Goal: Task Accomplishment & Management: Use online tool/utility

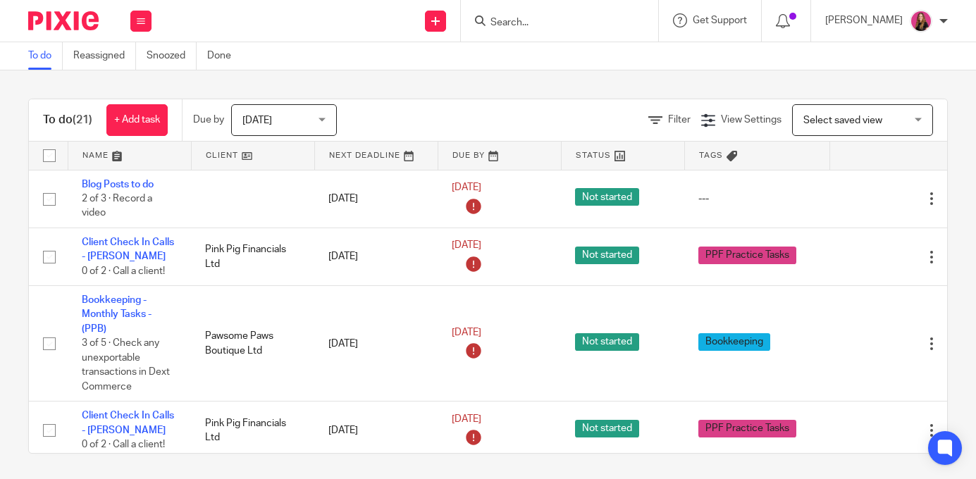
click at [507, 25] on input "Search" at bounding box center [552, 23] width 127 height 13
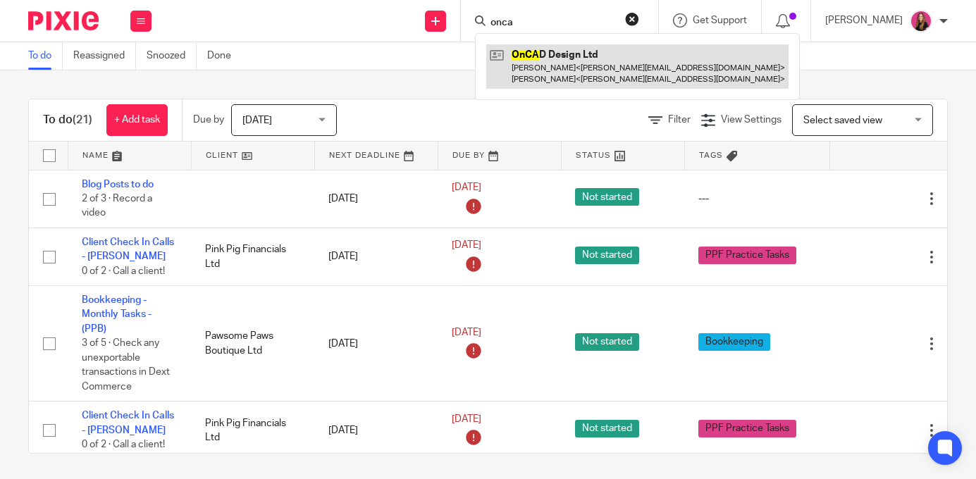
type input "onca"
click at [544, 59] on link at bounding box center [637, 66] width 302 height 44
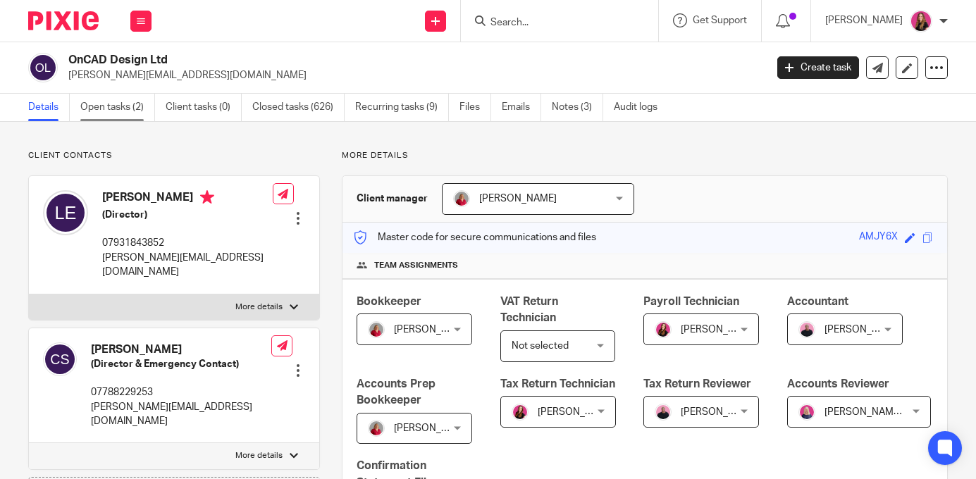
click at [142, 107] on link "Open tasks (2)" at bounding box center [117, 107] width 75 height 27
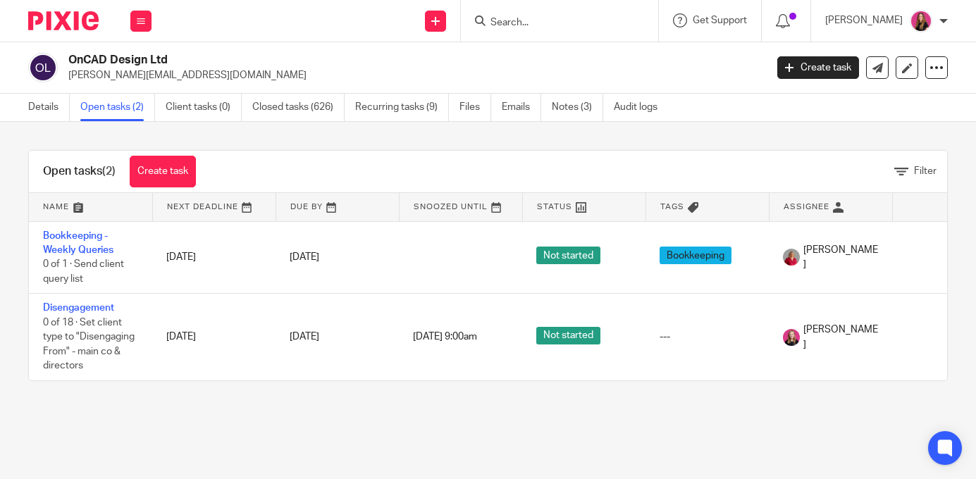
click at [81, 23] on img at bounding box center [63, 20] width 70 height 19
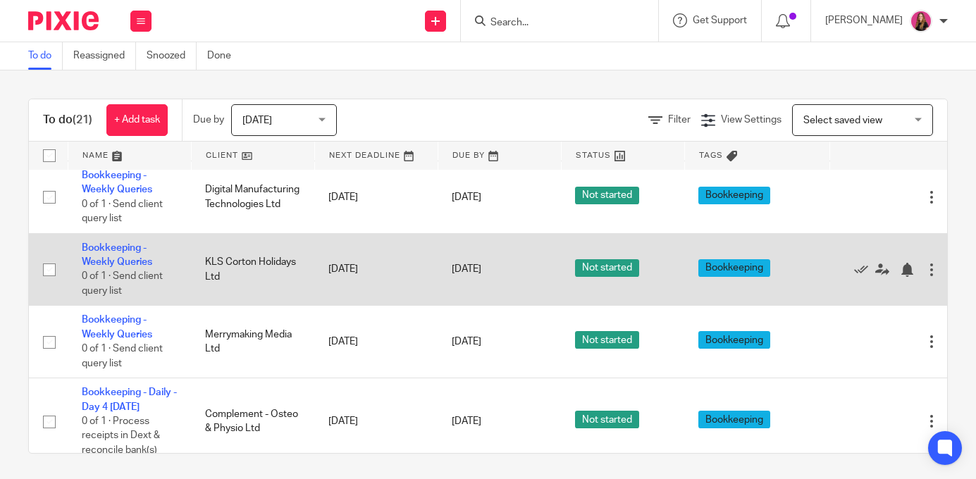
scroll to position [634, 0]
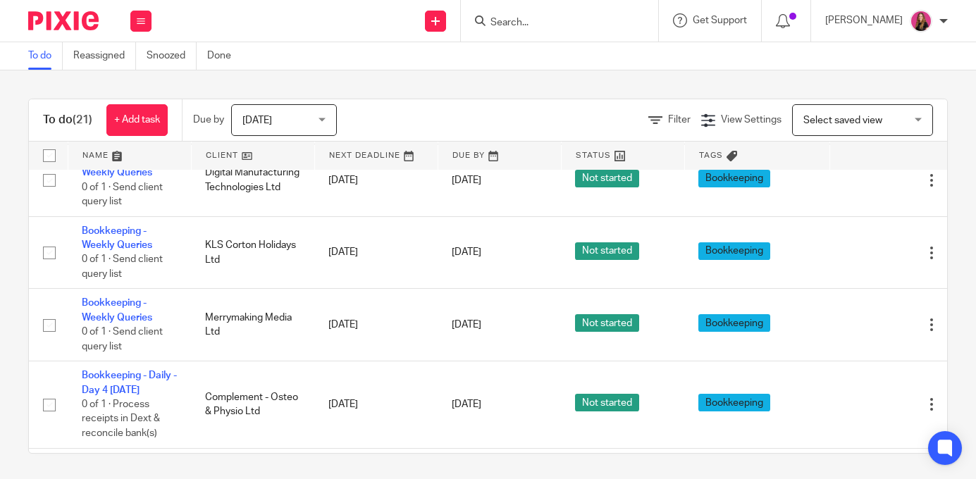
click at [282, 159] on link at bounding box center [253, 156] width 123 height 28
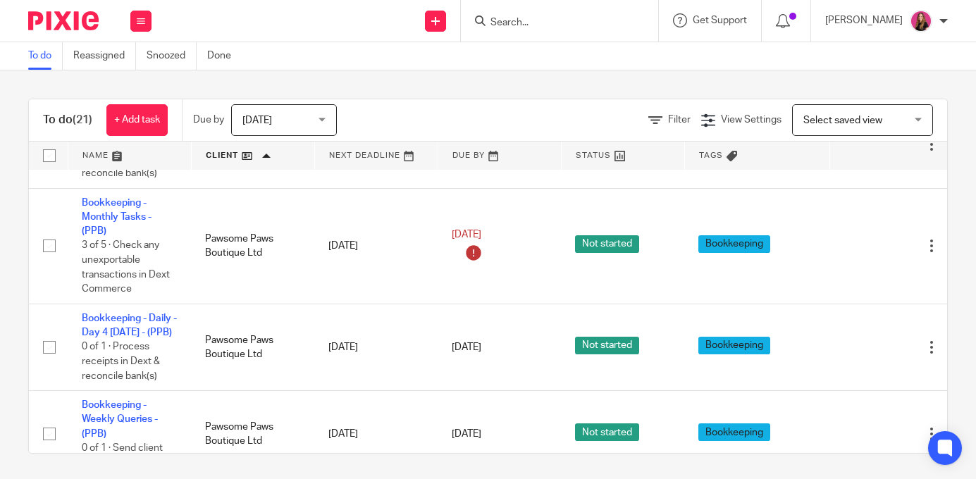
scroll to position [872, 0]
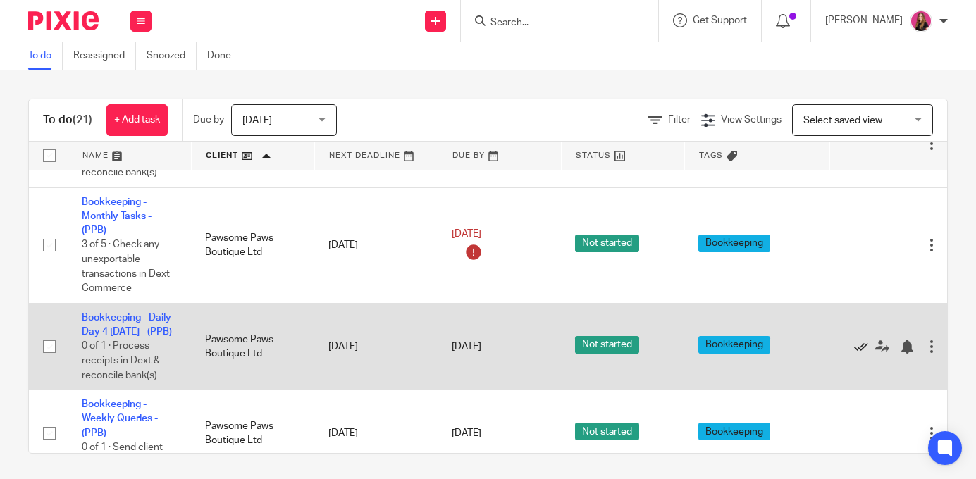
click at [862, 354] on icon at bounding box center [861, 347] width 14 height 14
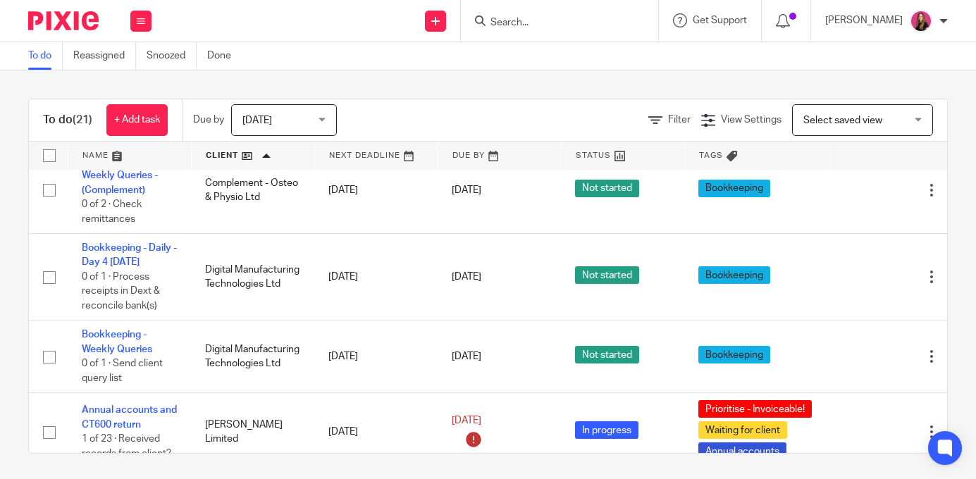
scroll to position [0, 0]
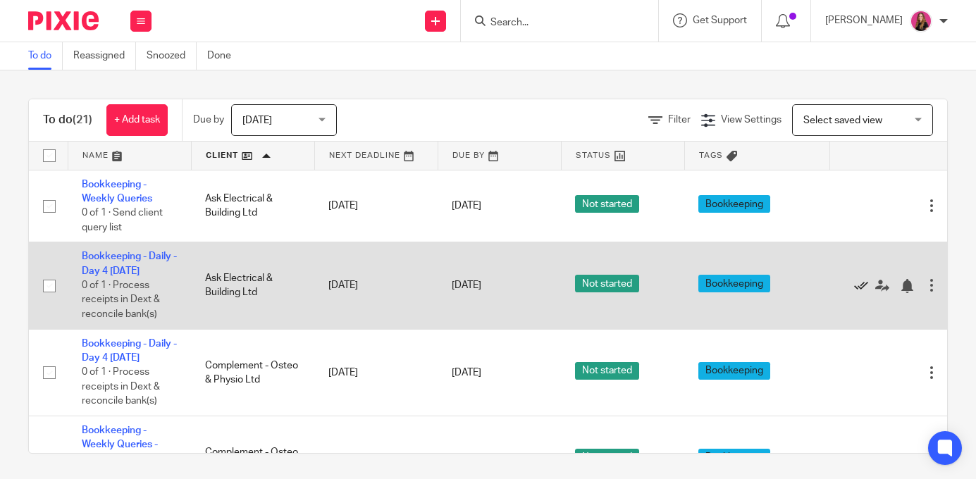
click at [863, 289] on icon at bounding box center [861, 286] width 14 height 14
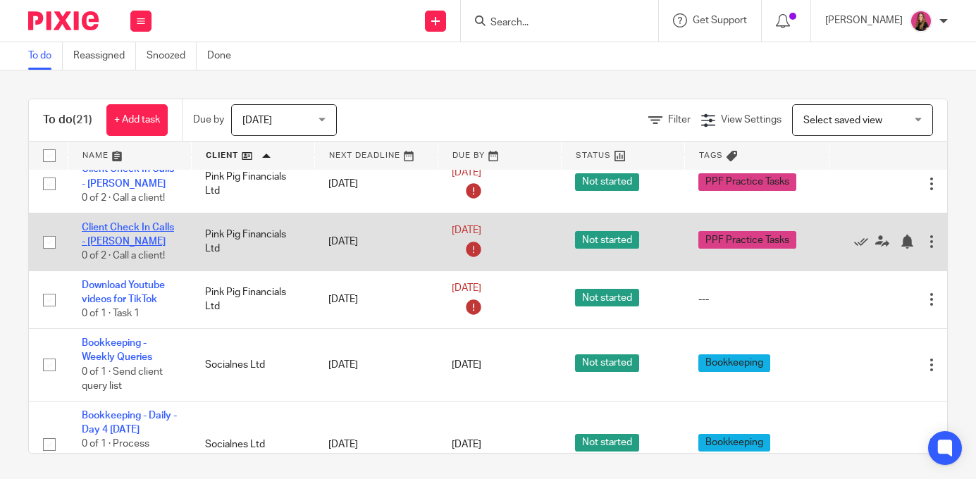
scroll to position [1122, 1]
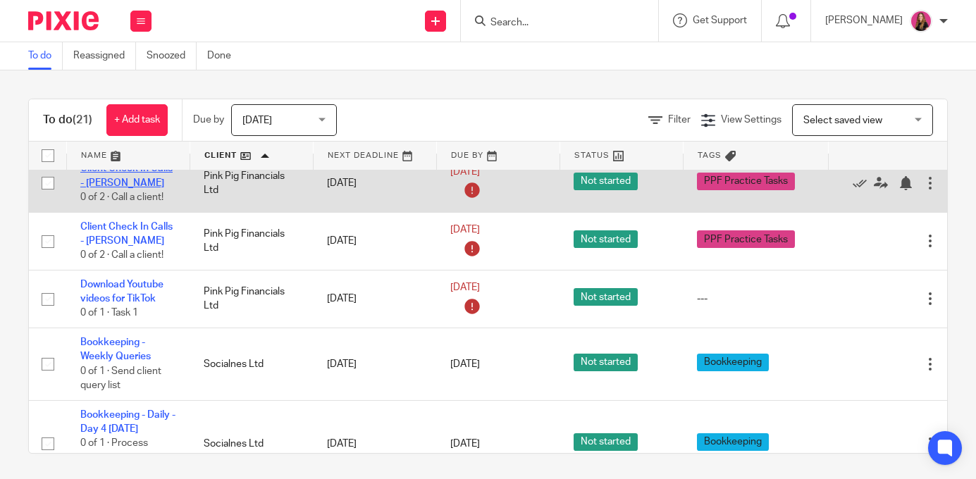
click at [110, 187] on link "Client Check In Calls - [PERSON_NAME]" at bounding box center [126, 176] width 92 height 24
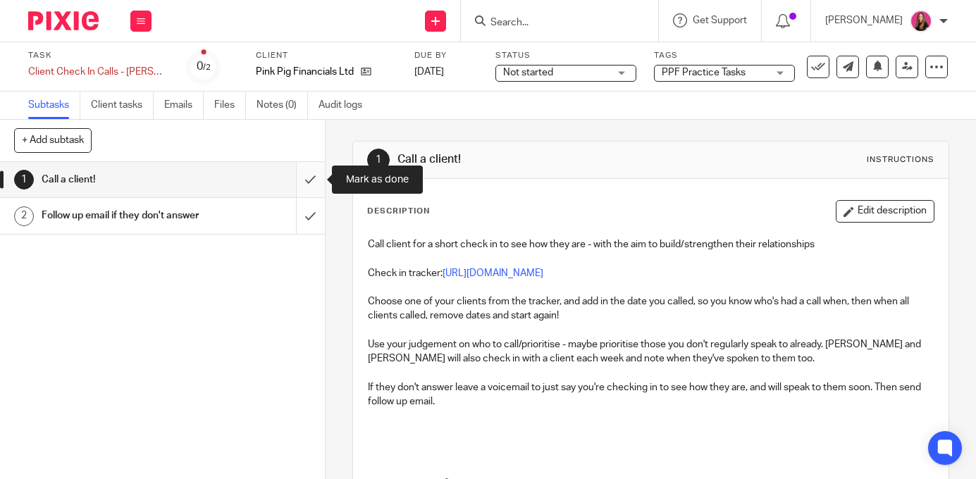
click at [317, 187] on input "submit" at bounding box center [162, 179] width 325 height 35
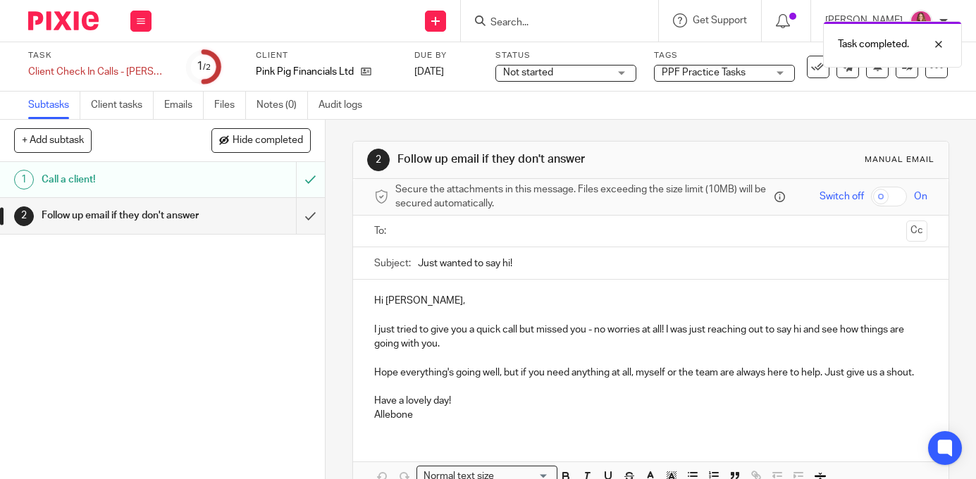
click at [228, 178] on div "Call a client!" at bounding box center [162, 179] width 240 height 21
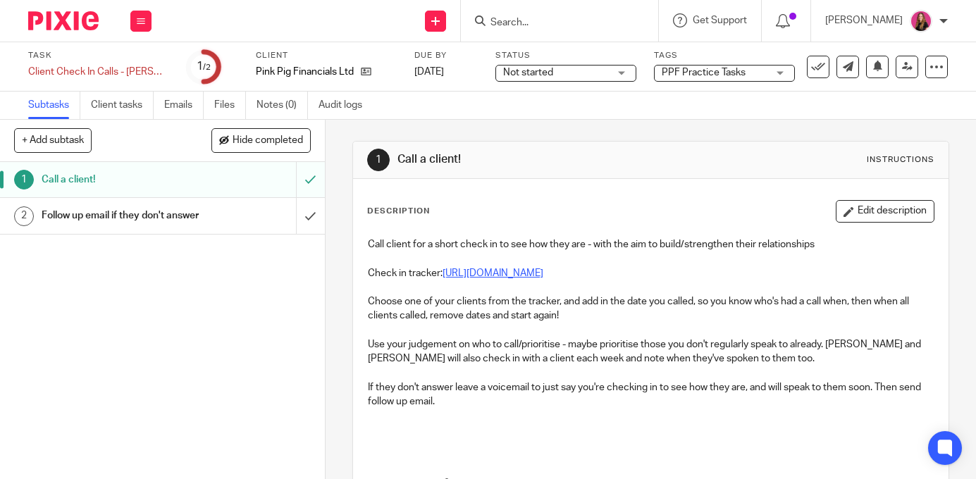
click at [522, 273] on link "[URL][DOMAIN_NAME]" at bounding box center [493, 274] width 101 height 10
click at [307, 220] on input "submit" at bounding box center [162, 215] width 325 height 35
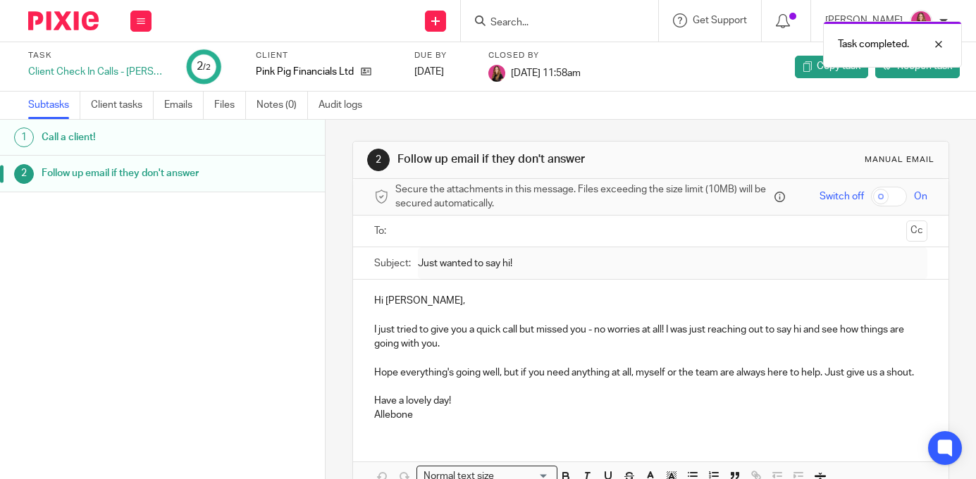
click at [89, 18] on img at bounding box center [63, 20] width 70 height 19
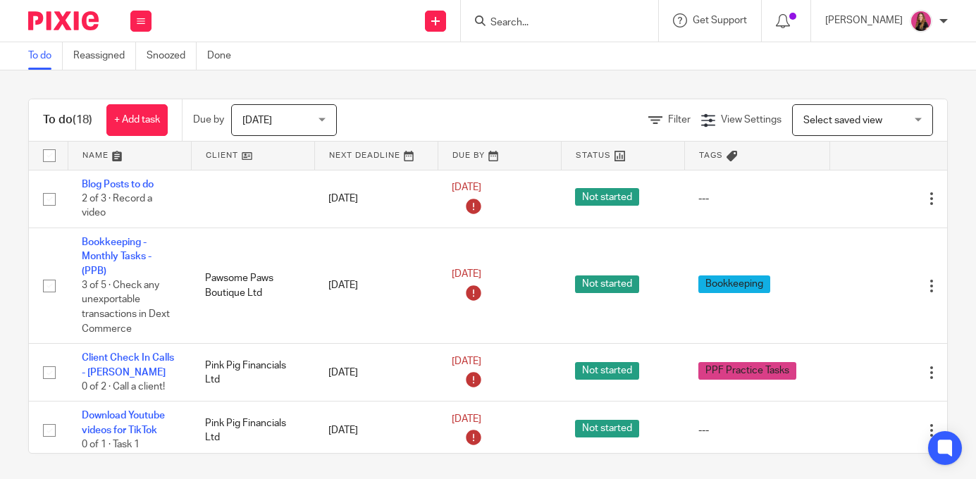
click at [234, 148] on link at bounding box center [253, 156] width 123 height 28
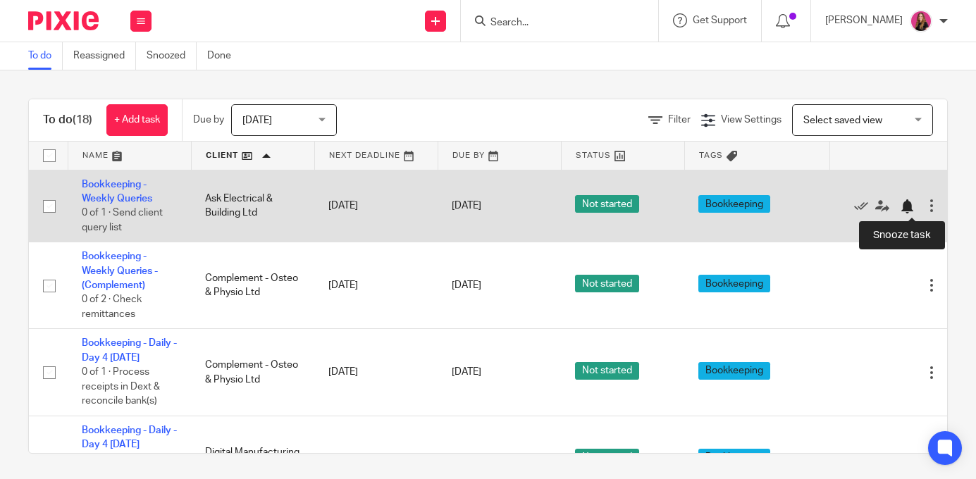
click at [905, 210] on div at bounding box center [907, 206] width 14 height 14
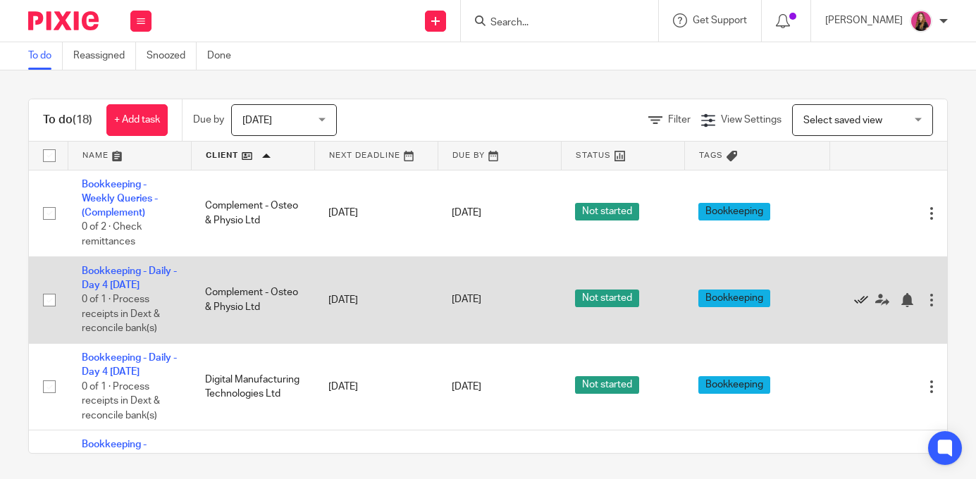
click at [861, 302] on icon at bounding box center [861, 300] width 14 height 14
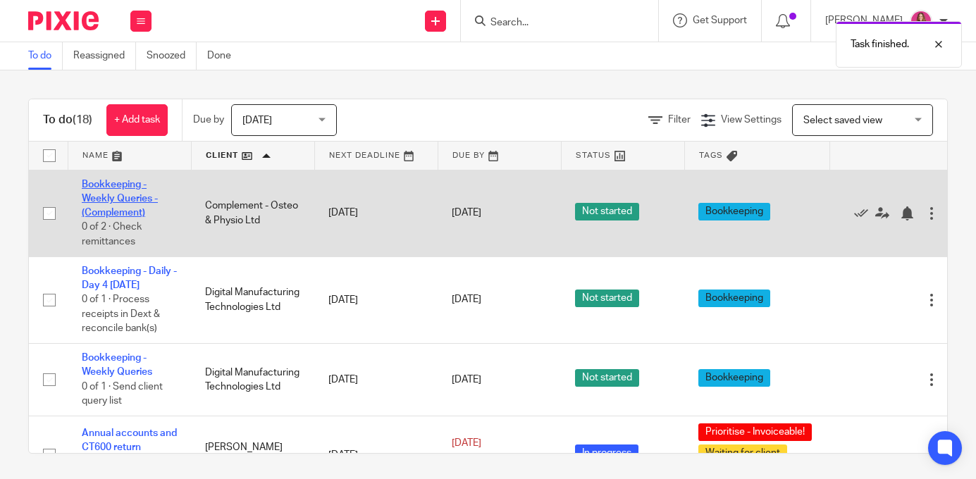
click at [128, 195] on link "Bookkeeping - Weekly Queries - (Complement)" at bounding box center [120, 199] width 76 height 39
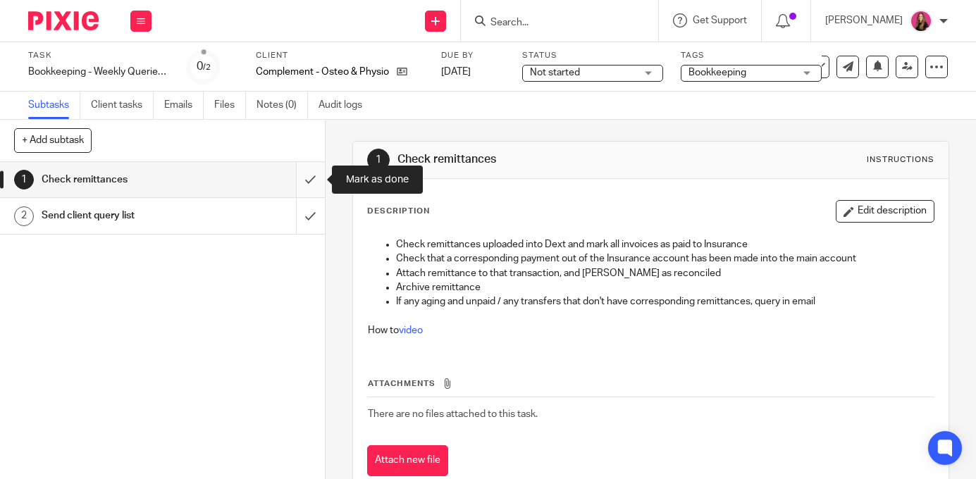
click at [319, 171] on input "submit" at bounding box center [162, 179] width 325 height 35
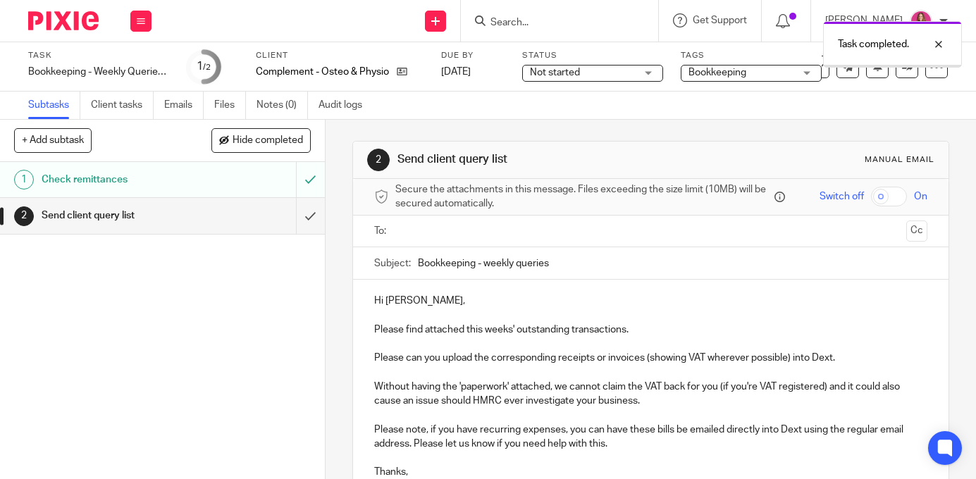
click at [496, 225] on input "text" at bounding box center [650, 231] width 500 height 16
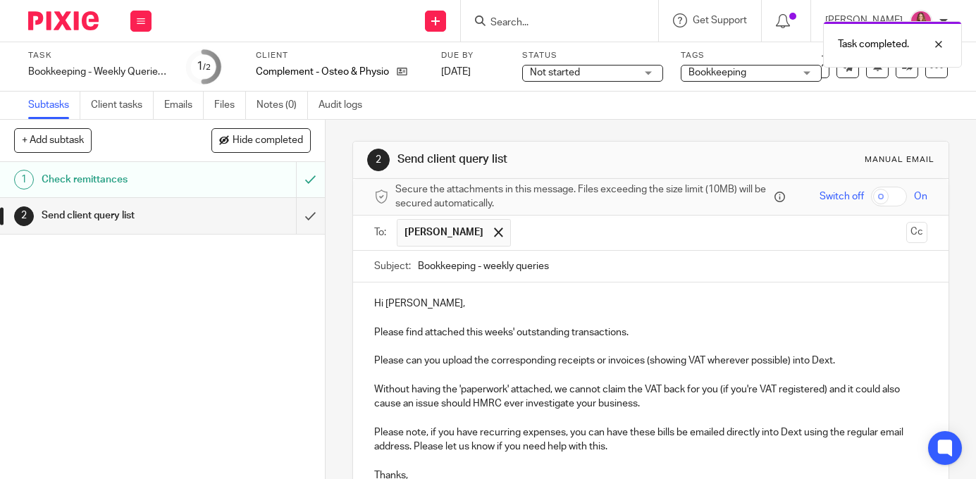
click at [639, 243] on input "text" at bounding box center [709, 232] width 382 height 27
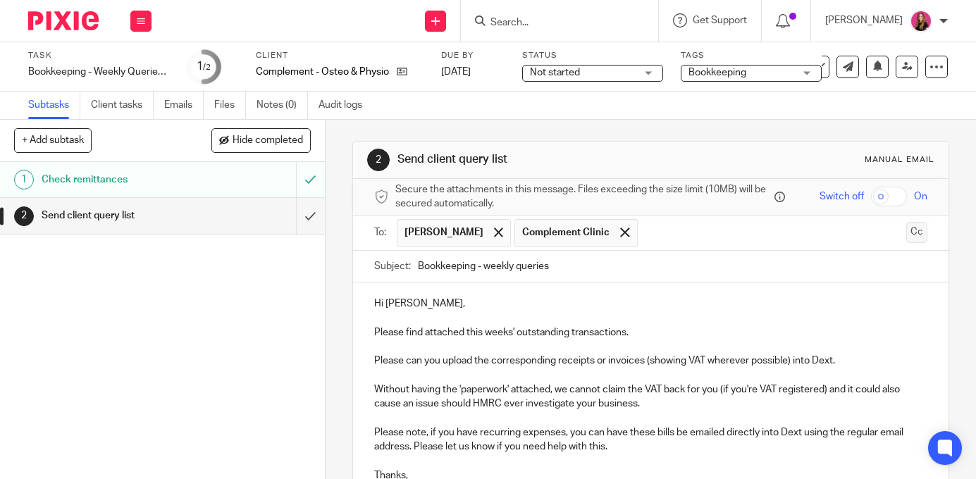
click at [919, 233] on button "Cc" at bounding box center [916, 232] width 21 height 21
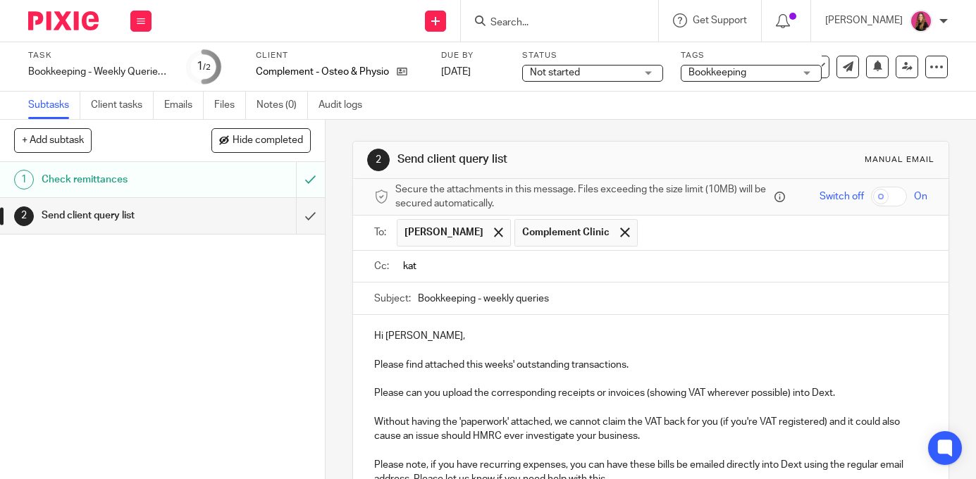
type input "kat"
click at [919, 233] on input "text" at bounding box center [783, 232] width 276 height 27
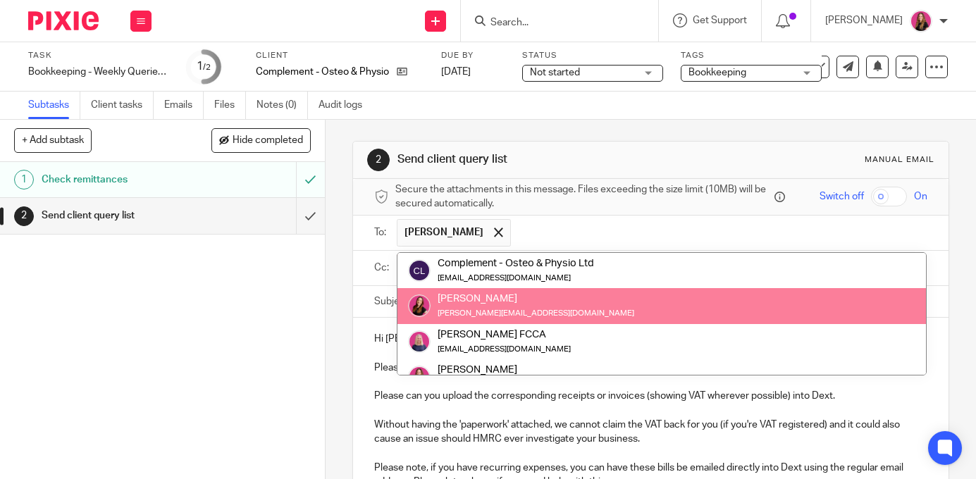
click at [769, 244] on input "text" at bounding box center [719, 232] width 403 height 27
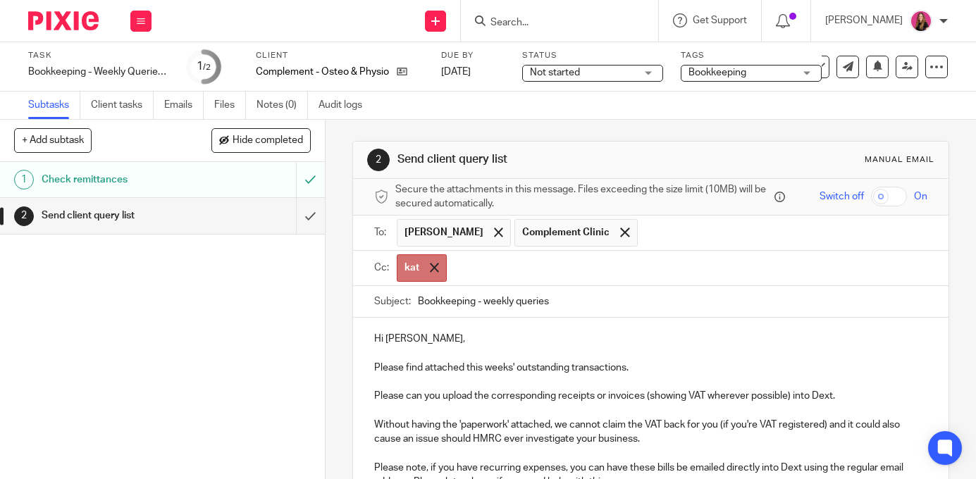
click at [431, 265] on span at bounding box center [434, 267] width 9 height 9
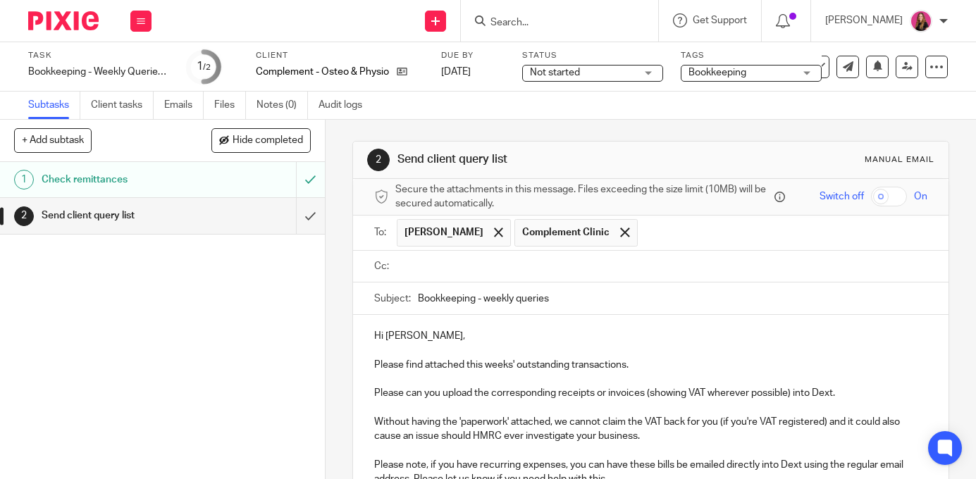
click at [431, 265] on input "text" at bounding box center [660, 267] width 521 height 16
type input "k"
paste input "kristina.baraba@gmail.com"
type input "kristina.baraba@gmail.com"
click at [551, 278] on ul at bounding box center [662, 266] width 530 height 23
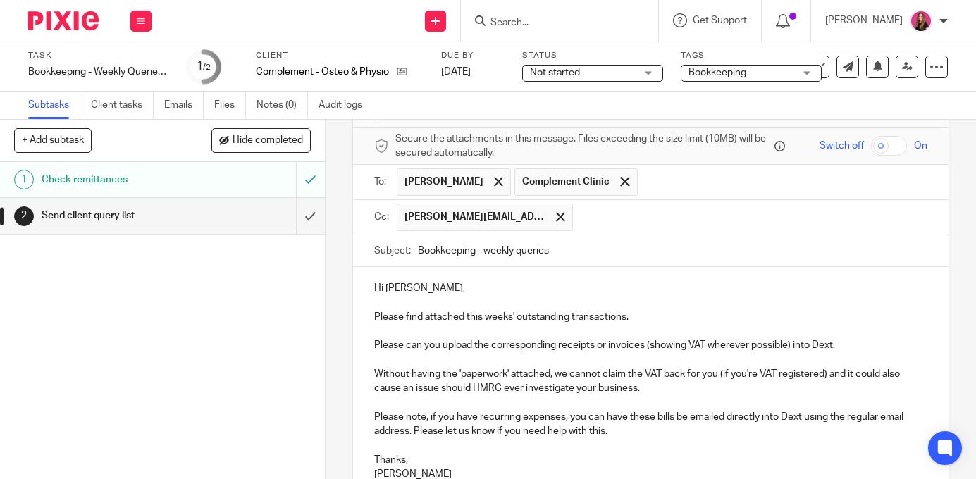
scroll to position [188, 0]
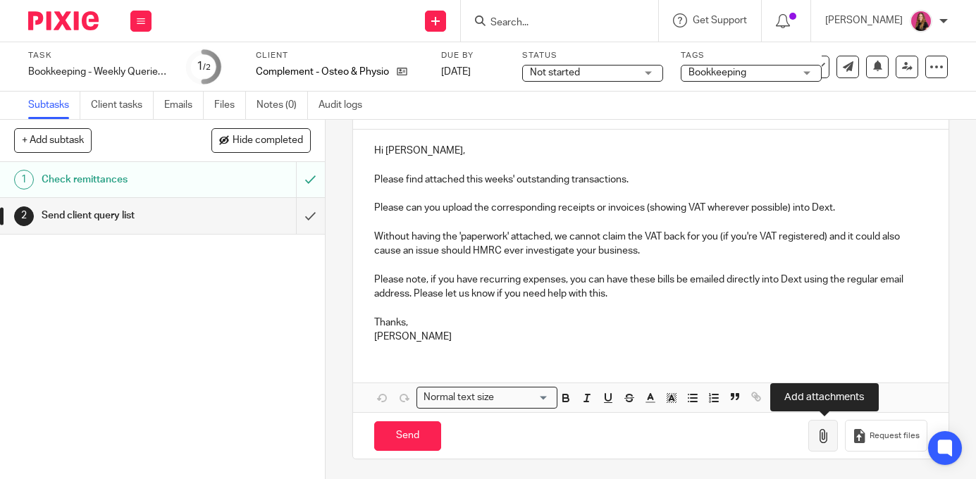
click at [836, 445] on button "button" at bounding box center [823, 436] width 30 height 32
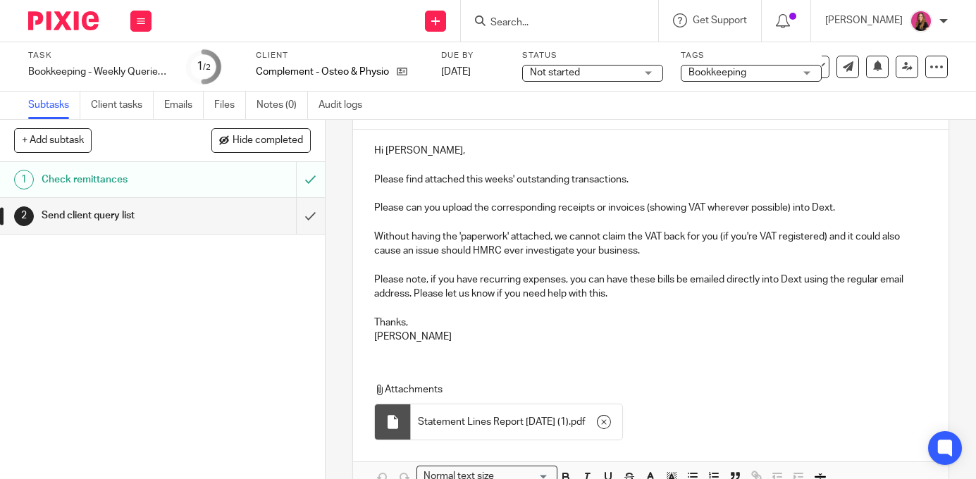
click at [657, 171] on p "Please find attached this weeks' outstanding transactions." at bounding box center [650, 173] width 553 height 29
click at [863, 203] on p "Please can you upload the corresponding receipts or invoices (showing VAT where…" at bounding box center [650, 201] width 553 height 29
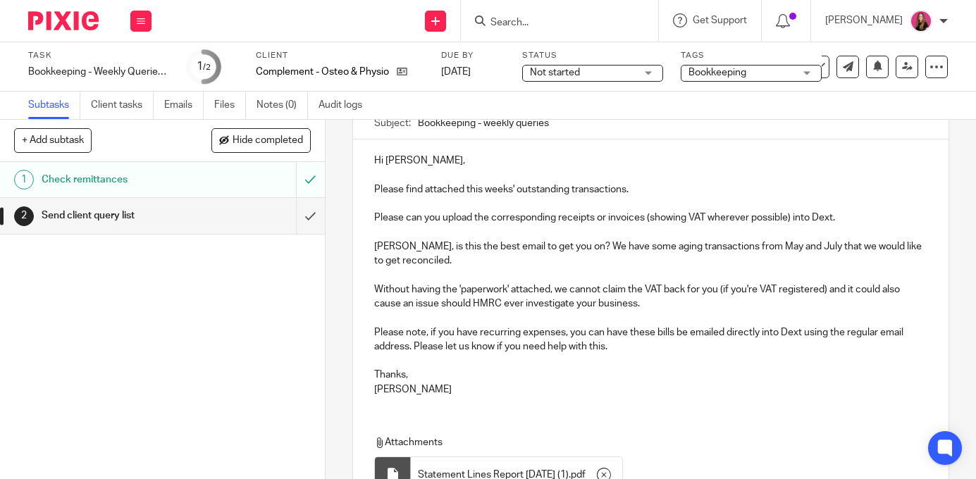
scroll to position [180, 0]
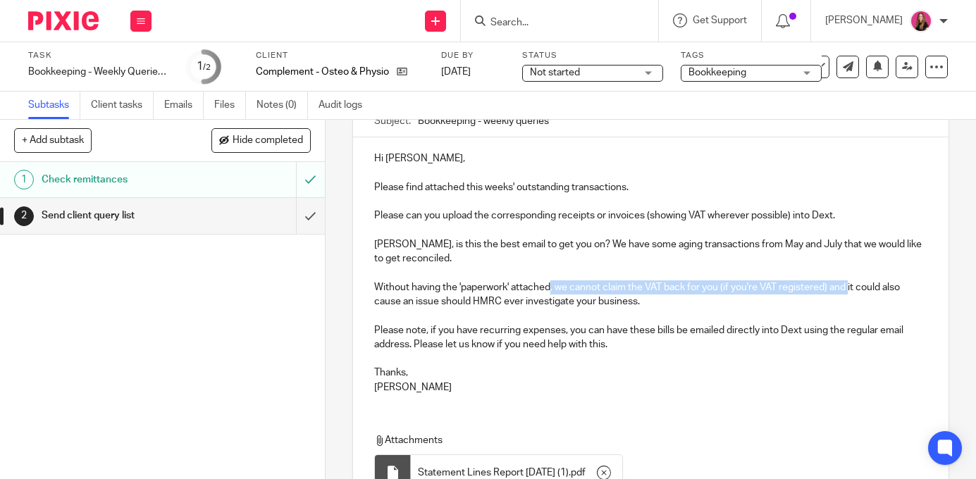
drag, startPoint x: 553, startPoint y: 288, endPoint x: 850, endPoint y: 290, distance: 297.5
click at [850, 290] on p "Without having the 'paperwork' attached, we cannot claim the VAT back for you (…" at bounding box center [650, 287] width 553 height 43
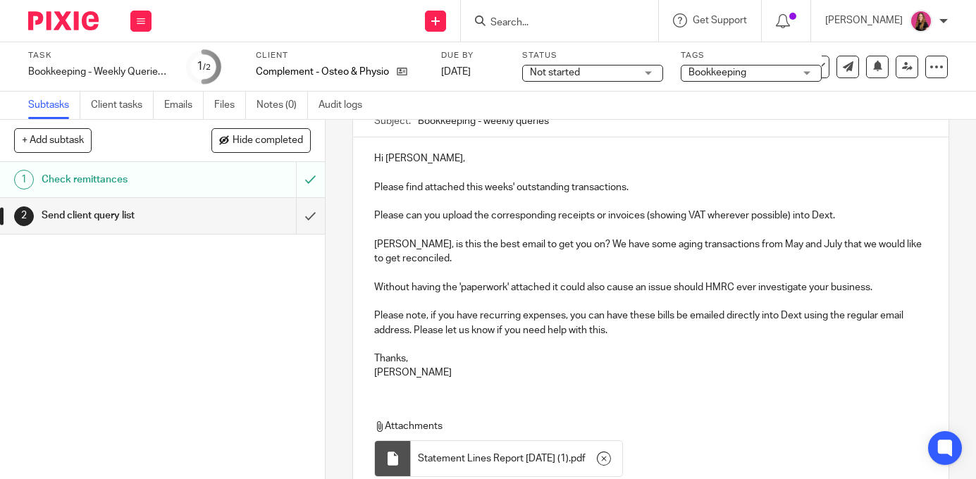
click at [610, 283] on p "Without having the 'paperwork' attached it could also cause an issue should HMR…" at bounding box center [650, 280] width 553 height 29
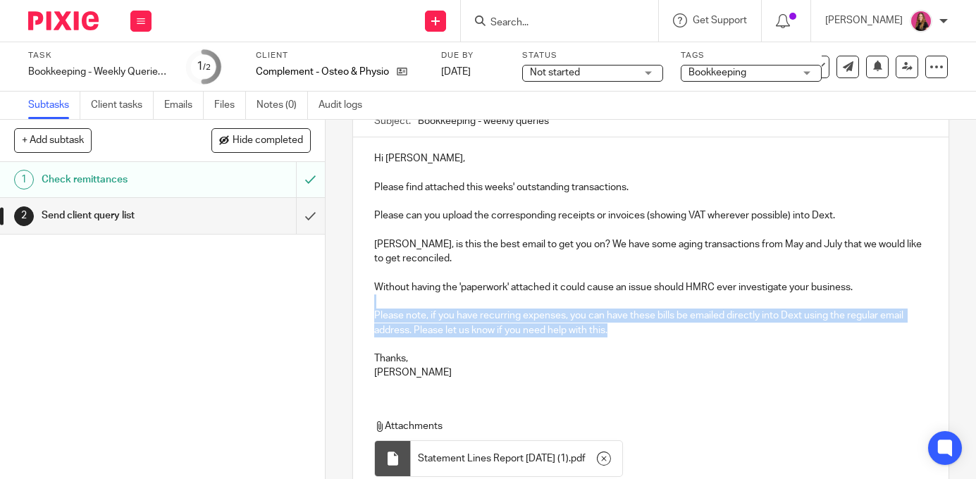
drag, startPoint x: 614, startPoint y: 331, endPoint x: 366, endPoint y: 306, distance: 249.4
click at [366, 306] on div "Hi Tommaso, Please find attached this weeks' outstanding transactions. Please c…" at bounding box center [650, 263] width 595 height 253
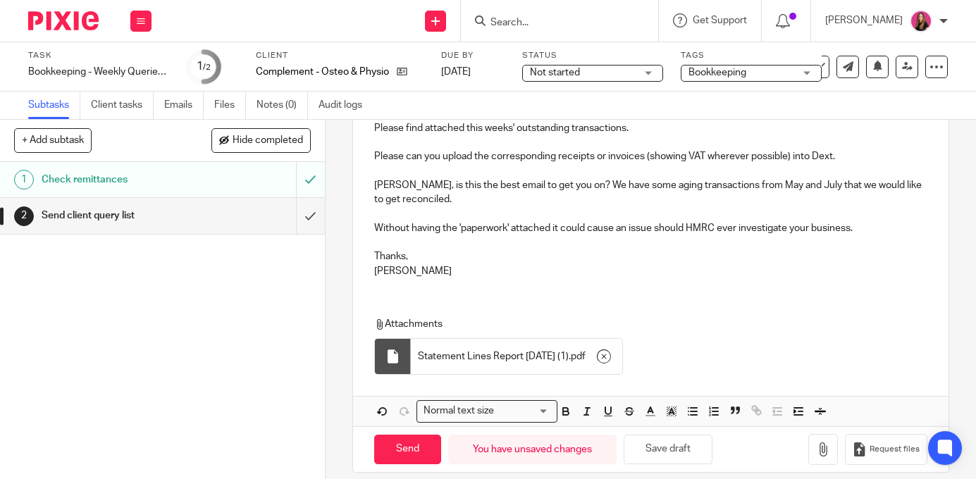
scroll to position [252, 0]
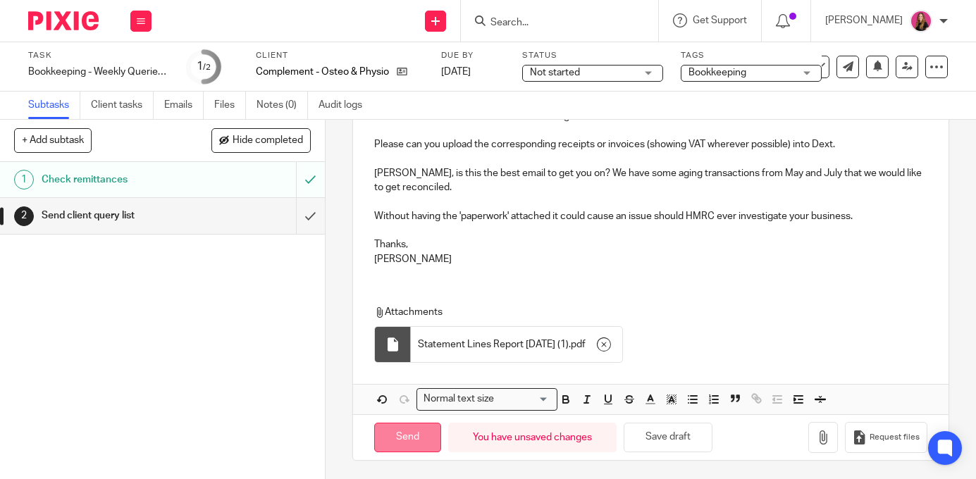
click at [410, 423] on input "Send" at bounding box center [407, 438] width 67 height 30
type input "Sent"
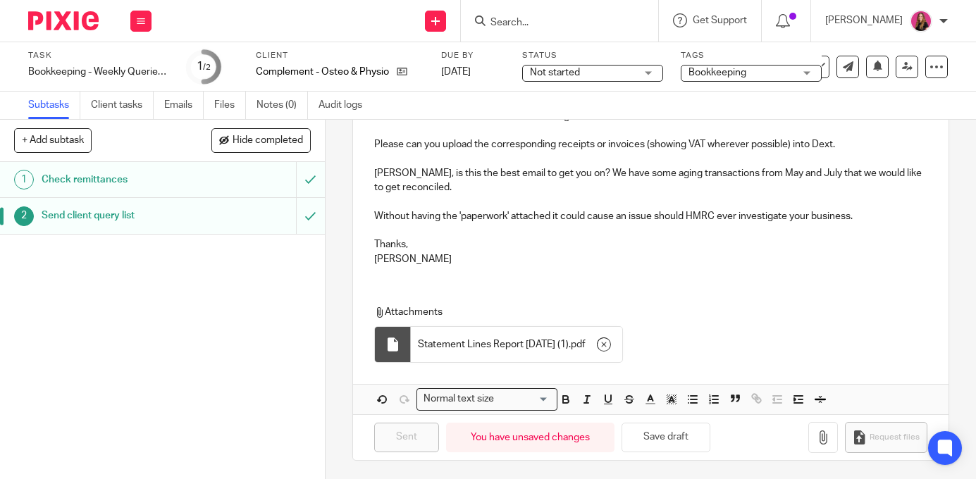
click at [68, 18] on img at bounding box center [63, 20] width 70 height 19
